Goal: Find specific page/section: Find specific page/section

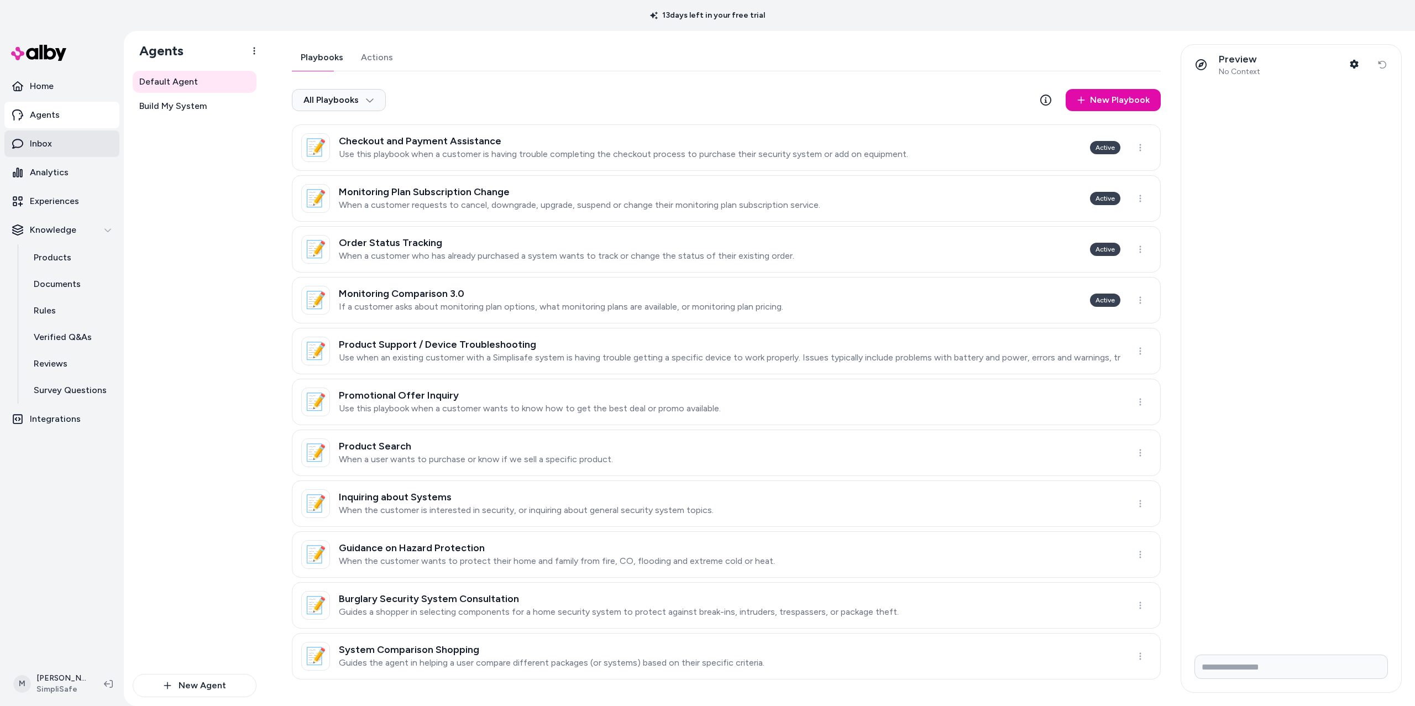
click at [70, 149] on link "Inbox" at bounding box center [61, 143] width 115 height 27
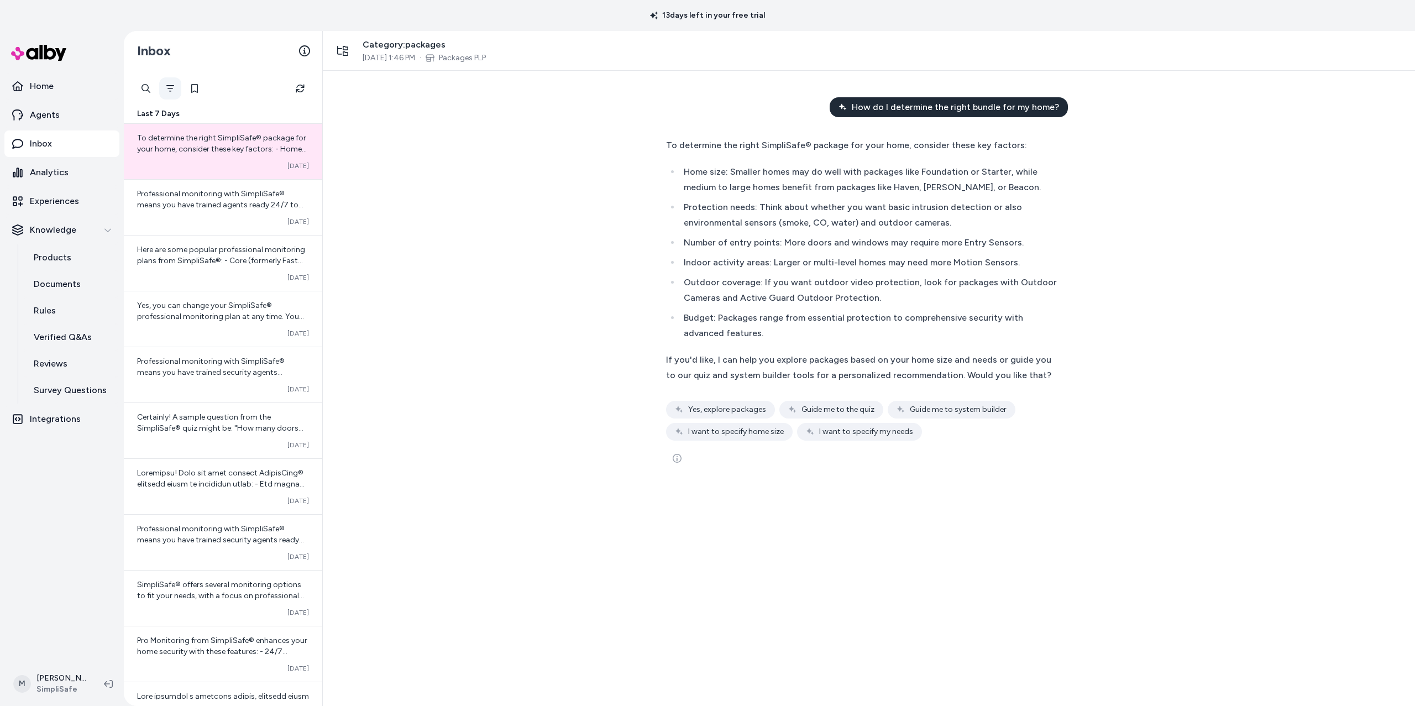
click at [174, 90] on icon "Filter" at bounding box center [170, 88] width 9 height 9
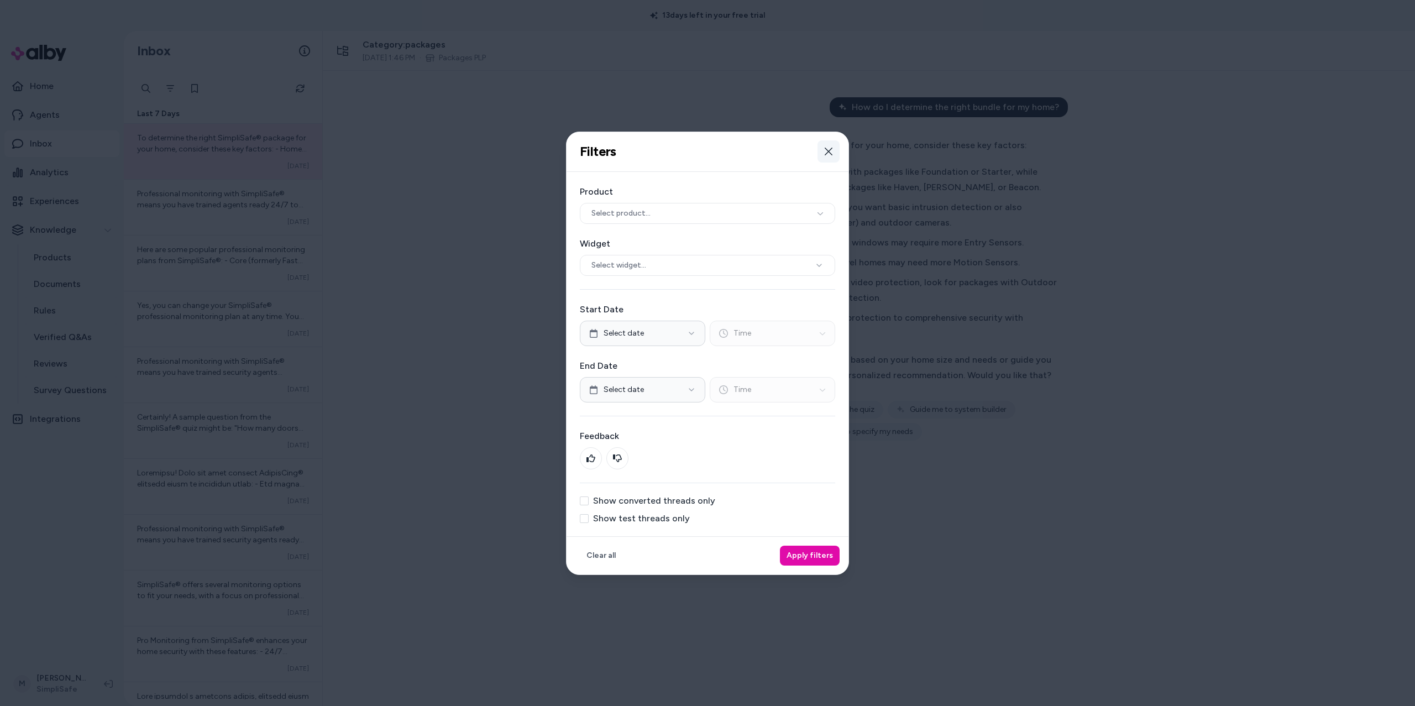
click at [832, 148] on icon "button" at bounding box center [828, 151] width 9 height 9
